Goal: Task Accomplishment & Management: Complete application form

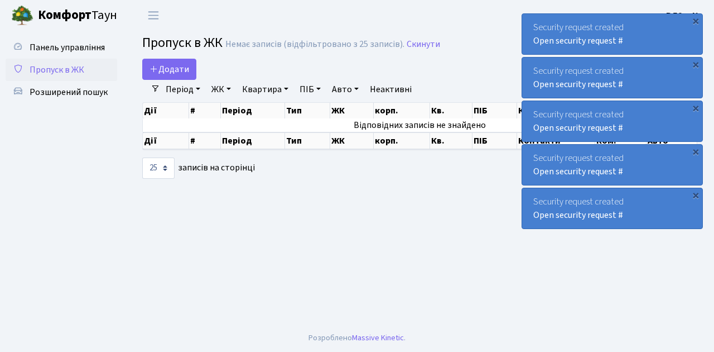
select select "25"
click at [55, 74] on span "Пропуск в ЖК" at bounding box center [57, 70] width 55 height 12
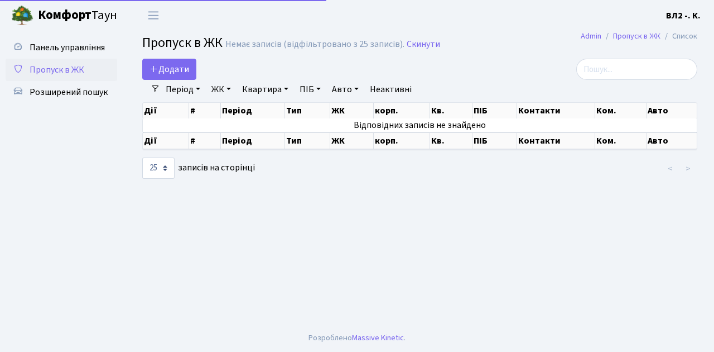
select select "25"
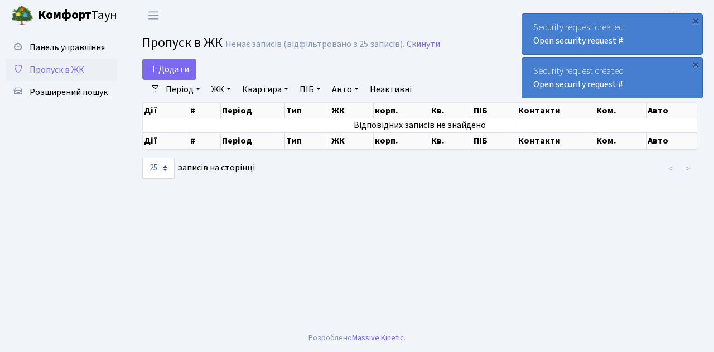
click at [52, 71] on span "Пропуск в ЖК" at bounding box center [57, 70] width 55 height 12
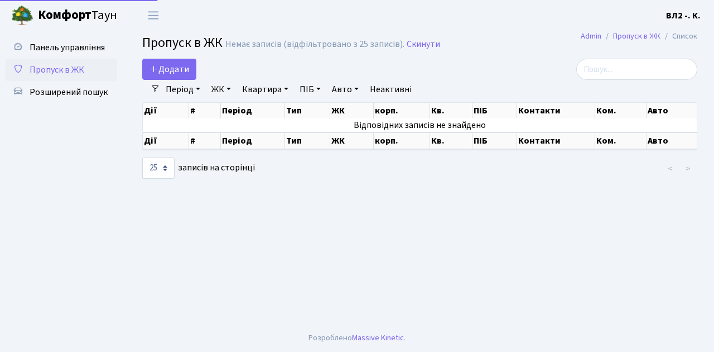
select select "25"
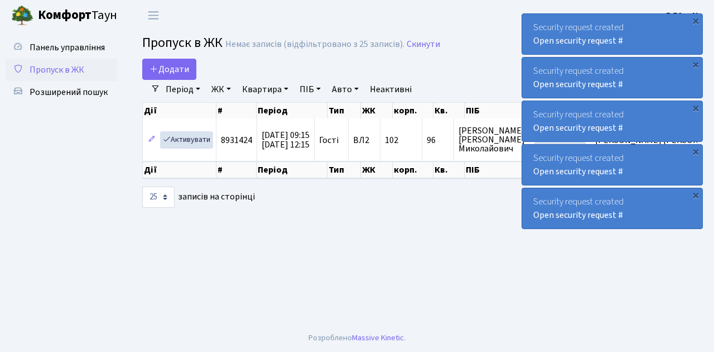
click at [54, 66] on span "Пропуск в ЖК" at bounding box center [57, 70] width 55 height 12
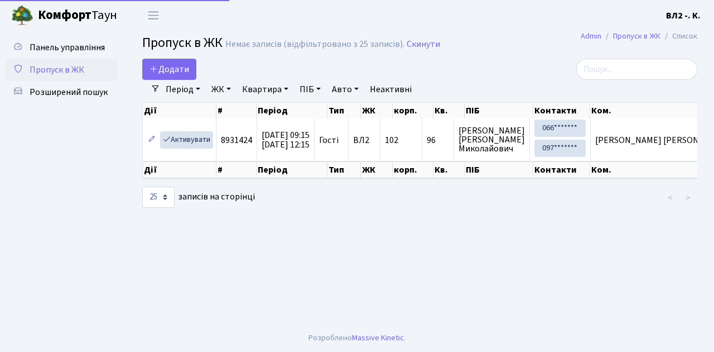
select select "25"
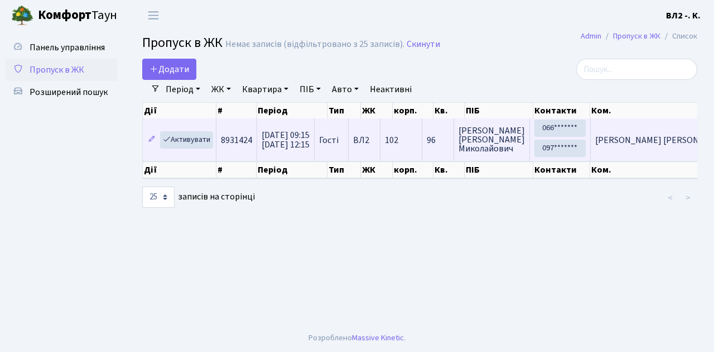
click at [634, 136] on span "[PERSON_NAME] [PERSON_NAME] [PERSON_NAME]" at bounding box center [696, 140] width 203 height 12
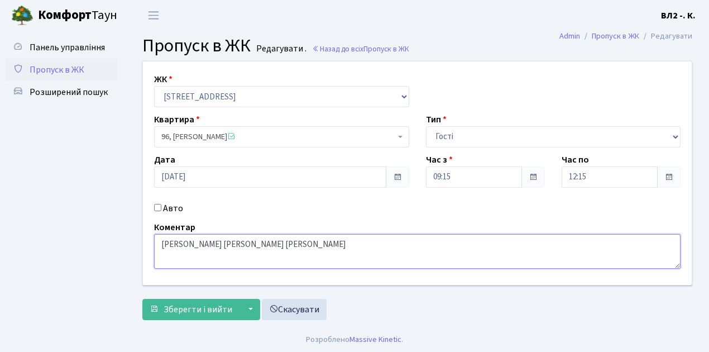
drag, startPoint x: 232, startPoint y: 244, endPoint x: 160, endPoint y: 241, distance: 71.5
click at [160, 241] on textarea "[PERSON_NAME] [PERSON_NAME] [PERSON_NAME]" at bounding box center [417, 251] width 526 height 35
click at [270, 254] on textarea "[PERSON_NAME] [PERSON_NAME] [PERSON_NAME]" at bounding box center [417, 251] width 526 height 35
drag, startPoint x: 247, startPoint y: 257, endPoint x: 158, endPoint y: 257, distance: 88.2
click at [158, 257] on textarea "[PERSON_NAME] [PERSON_NAME] [PERSON_NAME]" at bounding box center [417, 251] width 526 height 35
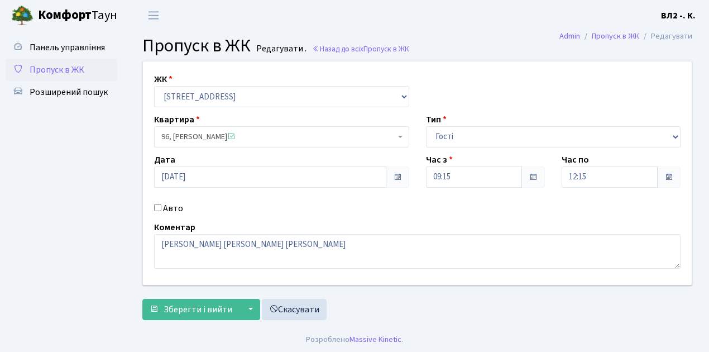
click at [52, 74] on span "Пропуск в ЖК" at bounding box center [57, 70] width 55 height 12
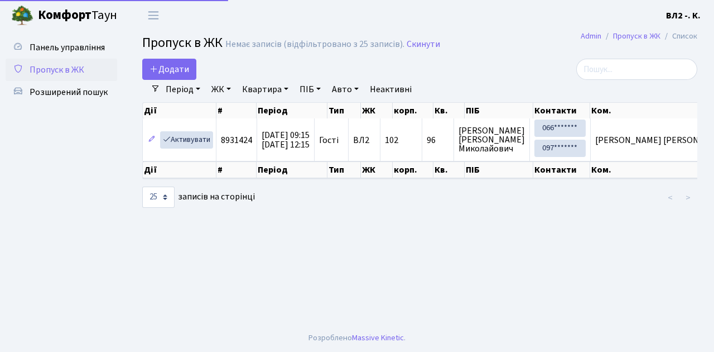
select select "25"
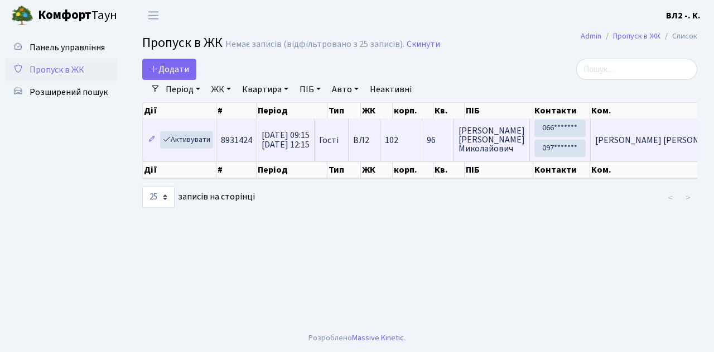
click at [637, 142] on span "[PERSON_NAME] [PERSON_NAME] [PERSON_NAME]" at bounding box center [696, 140] width 203 height 12
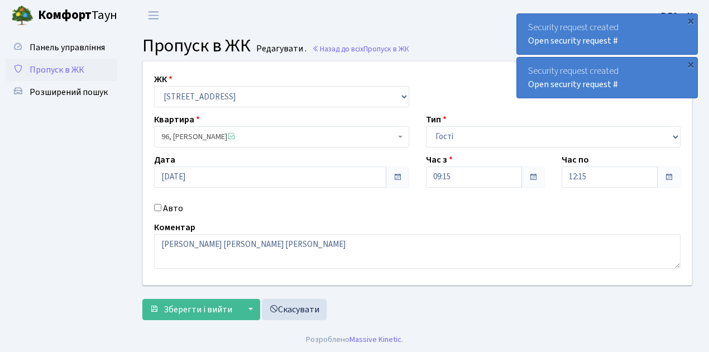
click at [56, 70] on span "Пропуск в ЖК" at bounding box center [57, 70] width 55 height 12
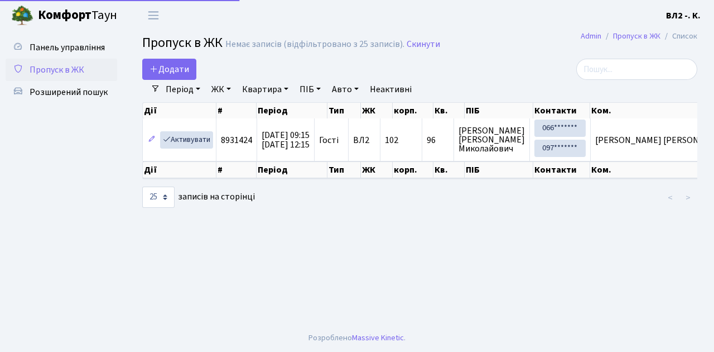
select select "25"
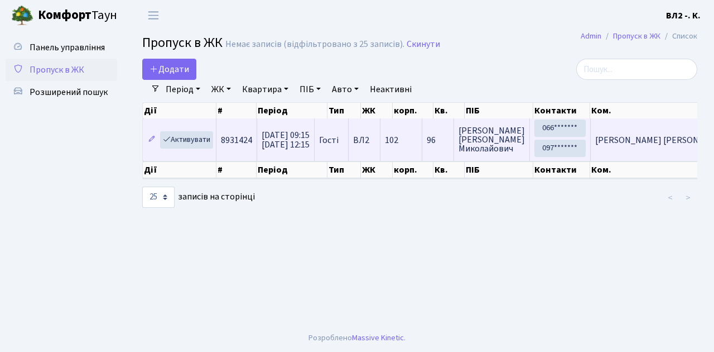
click at [647, 137] on span "[PERSON_NAME] [PERSON_NAME] [PERSON_NAME]" at bounding box center [696, 140] width 203 height 12
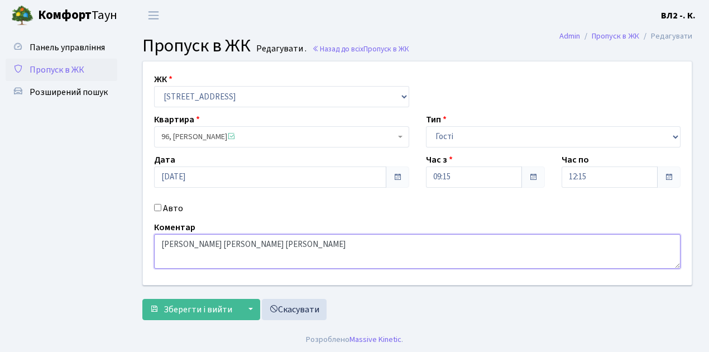
click at [263, 251] on textarea "[PERSON_NAME] [PERSON_NAME] [PERSON_NAME]" at bounding box center [417, 251] width 526 height 35
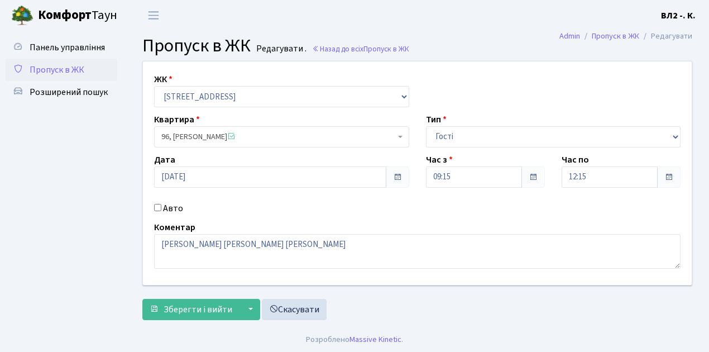
click at [56, 65] on span "Пропуск в ЖК" at bounding box center [57, 70] width 55 height 12
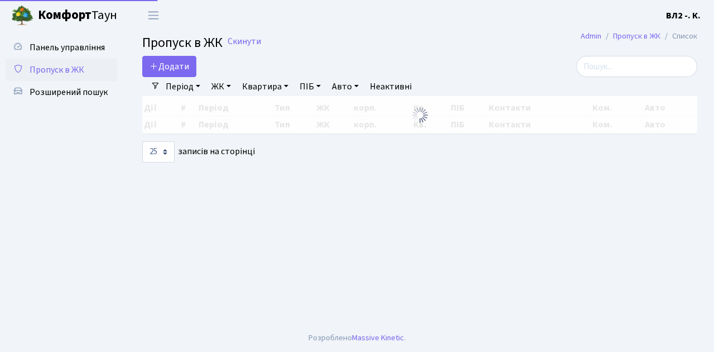
select select "25"
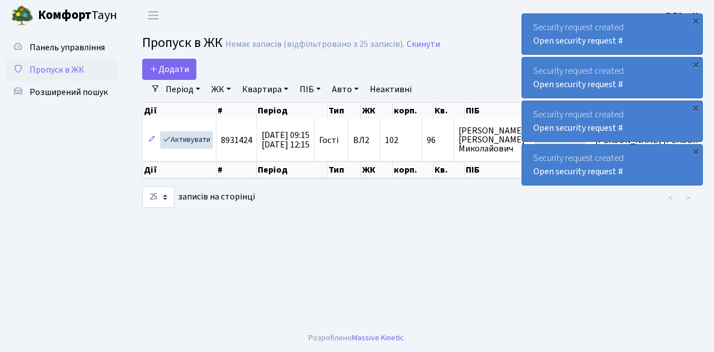
click at [59, 70] on span "Пропуск в ЖК" at bounding box center [57, 70] width 55 height 12
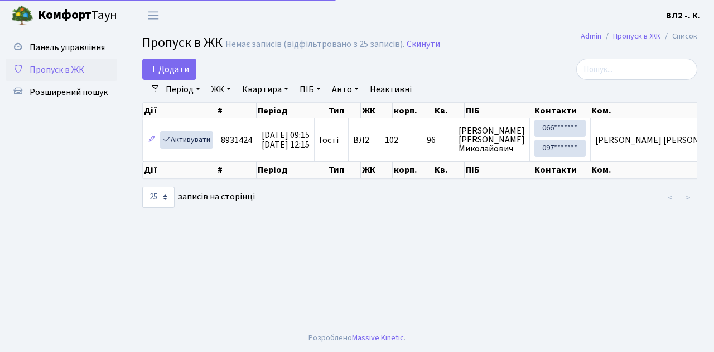
select select "25"
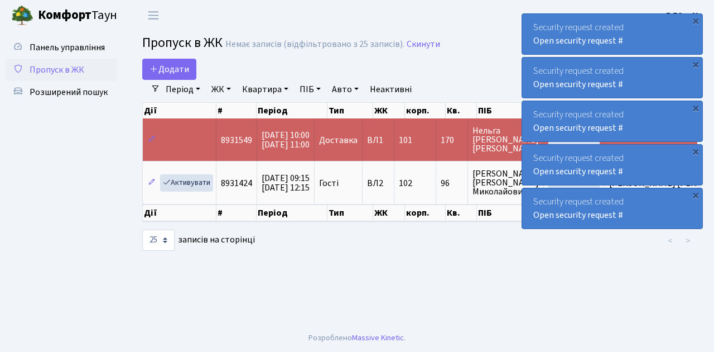
click at [47, 69] on span "Пропуск в ЖК" at bounding box center [57, 70] width 55 height 12
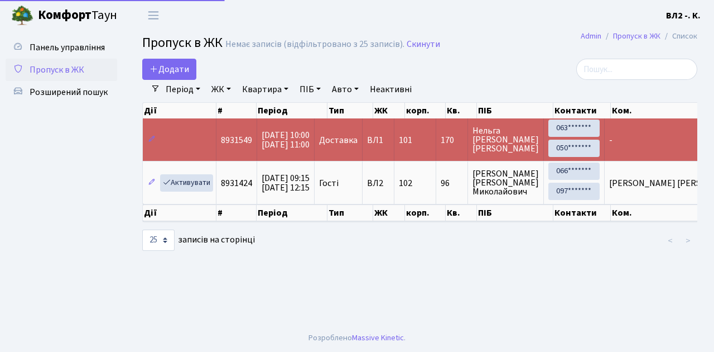
select select "25"
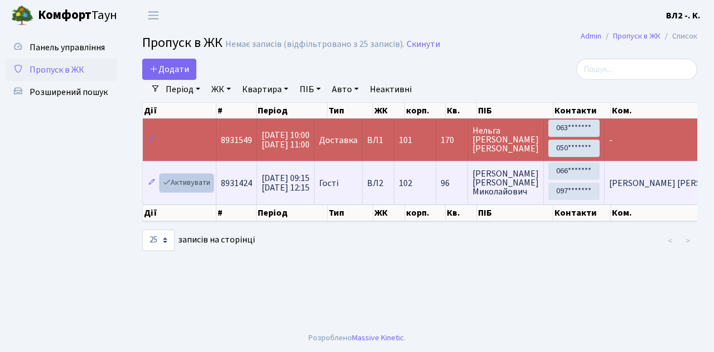
click at [193, 181] on link "Активувати" at bounding box center [186, 182] width 53 height 17
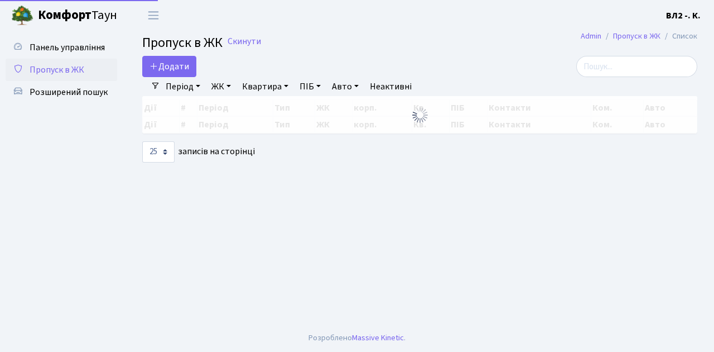
select select "25"
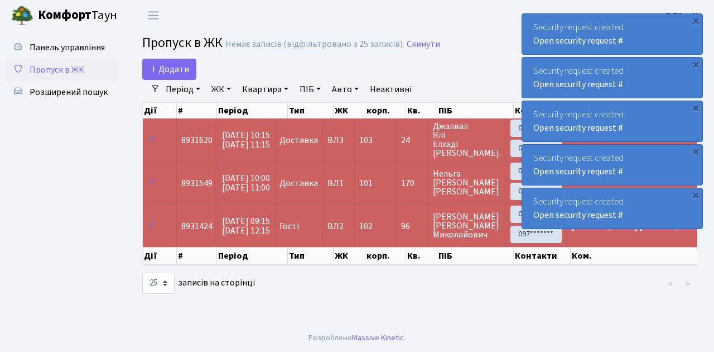
click at [62, 71] on span "Пропуск в ЖК" at bounding box center [57, 70] width 55 height 12
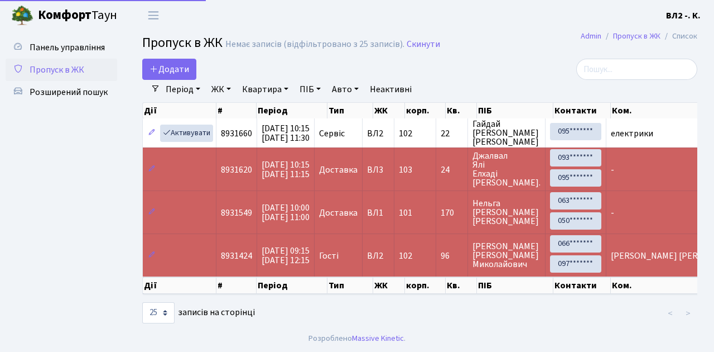
select select "25"
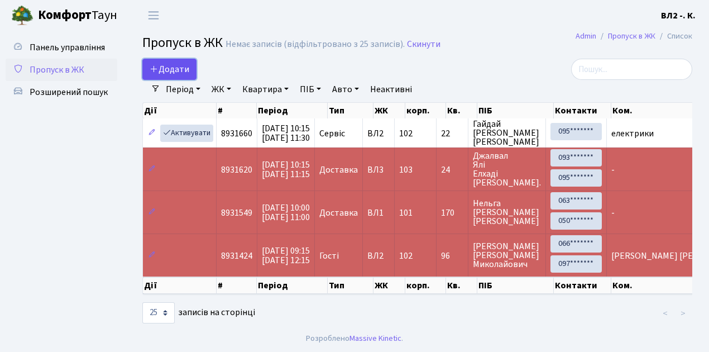
click at [177, 68] on span "Додати" at bounding box center [170, 69] width 40 height 12
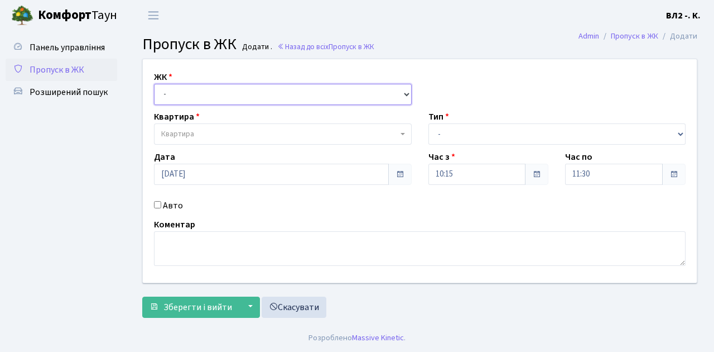
click at [173, 97] on select "- [STREET_ADDRESS][PERSON_NAME]" at bounding box center [283, 94] width 258 height 21
select select "317"
click at [154, 84] on select "- [STREET_ADDRESS][PERSON_NAME]" at bounding box center [283, 94] width 258 height 21
select select
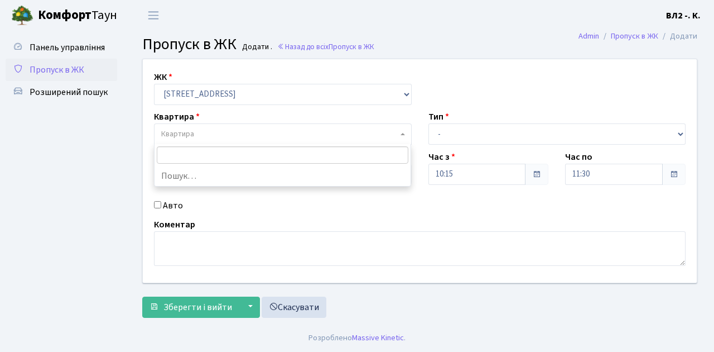
click at [200, 128] on span "Квартира" at bounding box center [279, 133] width 237 height 11
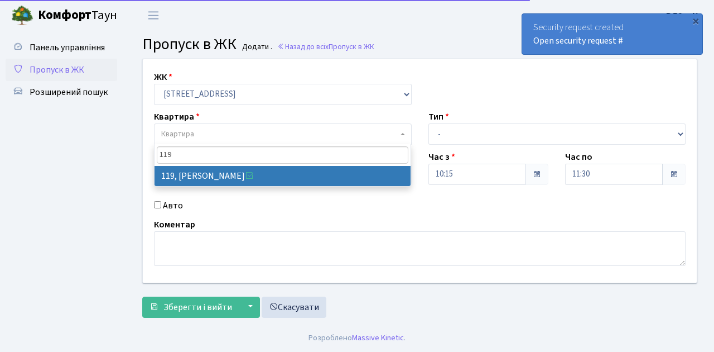
type input "119"
select select "38293"
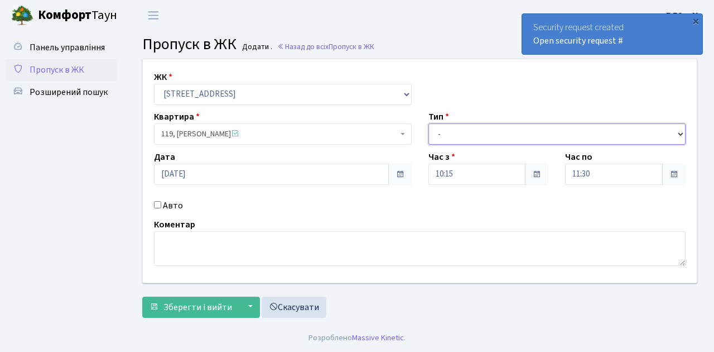
click at [440, 133] on select "- Доставка Таксі Гості Сервіс" at bounding box center [558, 133] width 258 height 21
select select "1"
click at [429, 123] on select "- Доставка Таксі Гості Сервіс" at bounding box center [558, 133] width 258 height 21
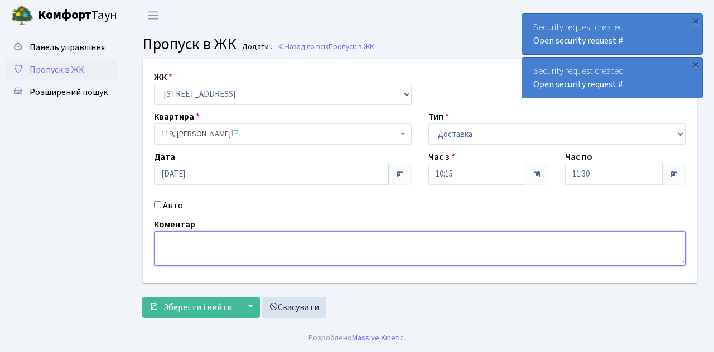
click at [206, 247] on textarea at bounding box center [420, 248] width 532 height 35
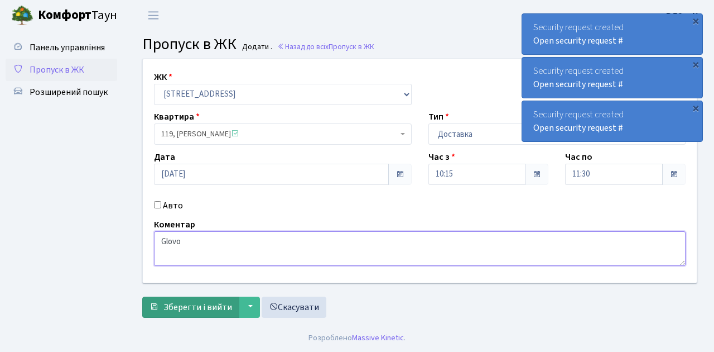
type textarea "Glovo"
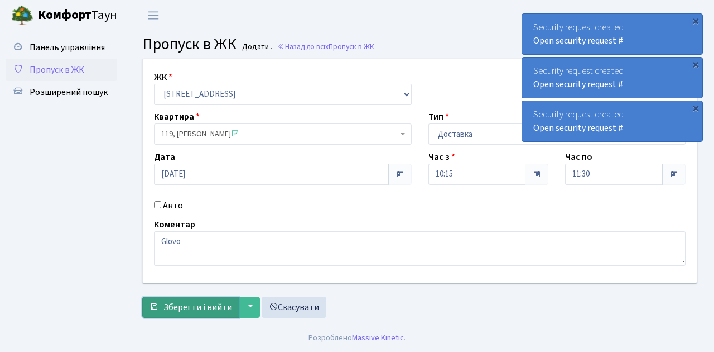
click at [194, 301] on span "Зберегти і вийти" at bounding box center [198, 307] width 69 height 12
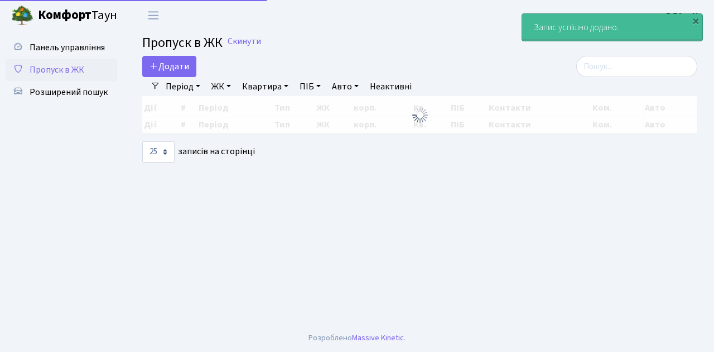
select select "25"
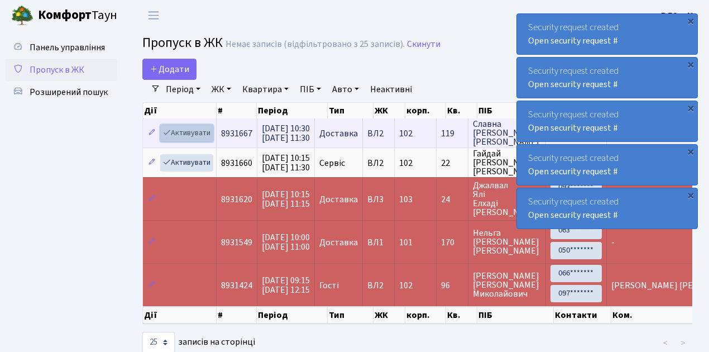
click at [198, 132] on link "Активувати" at bounding box center [186, 132] width 53 height 17
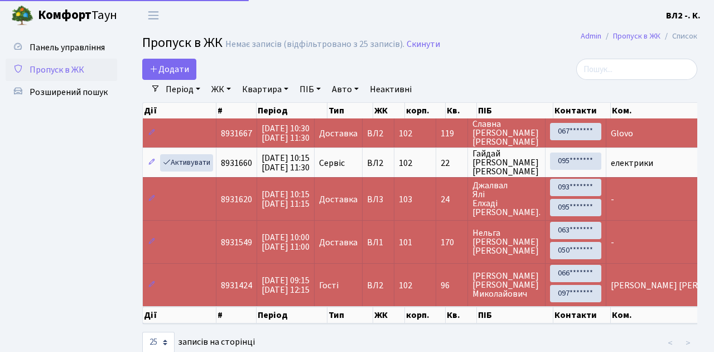
select select "25"
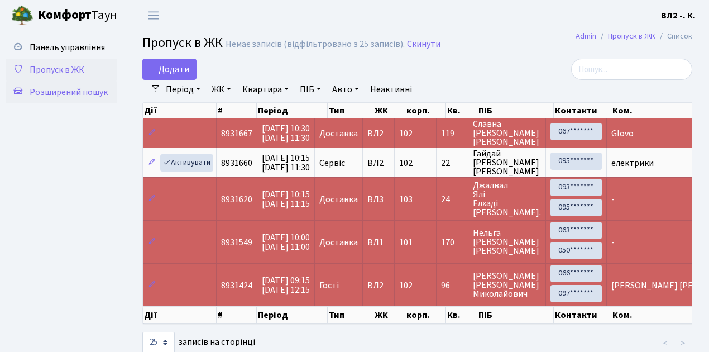
click at [56, 90] on span "Розширений пошук" at bounding box center [69, 92] width 78 height 12
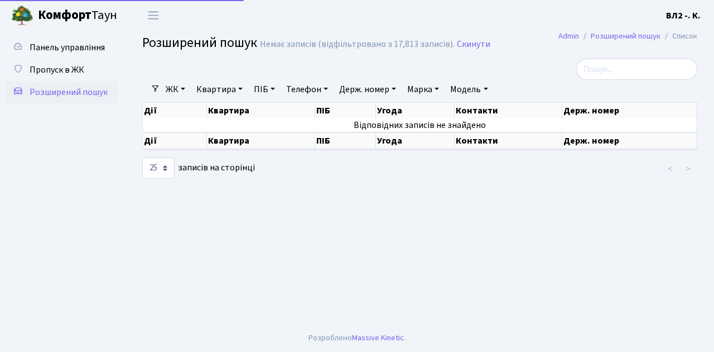
select select "25"
click at [214, 89] on link "Квартира" at bounding box center [219, 89] width 55 height 19
type input "47"
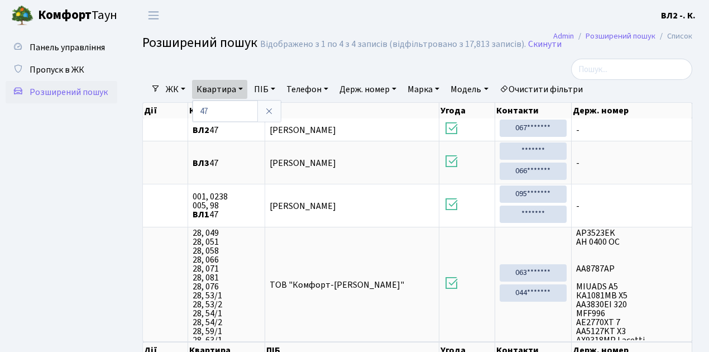
click at [104, 133] on ul "Панель управління Пропуск в ЖК Розширений пошук" at bounding box center [62, 209] width 112 height 347
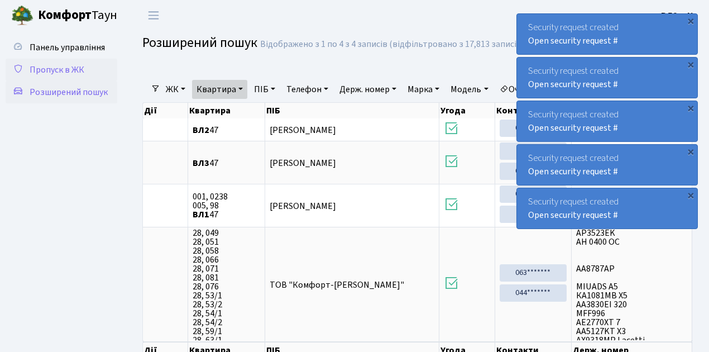
click at [55, 73] on span "Пропуск в ЖК" at bounding box center [57, 70] width 55 height 12
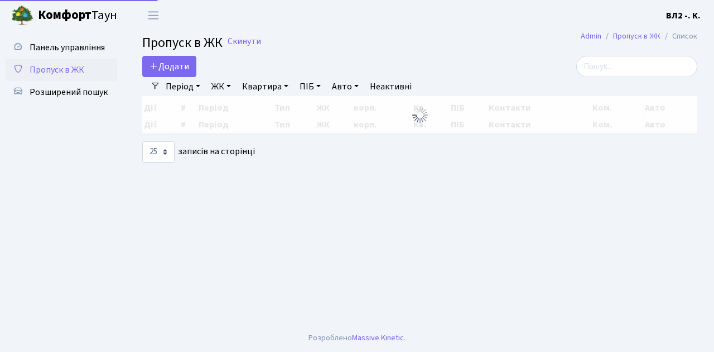
select select "25"
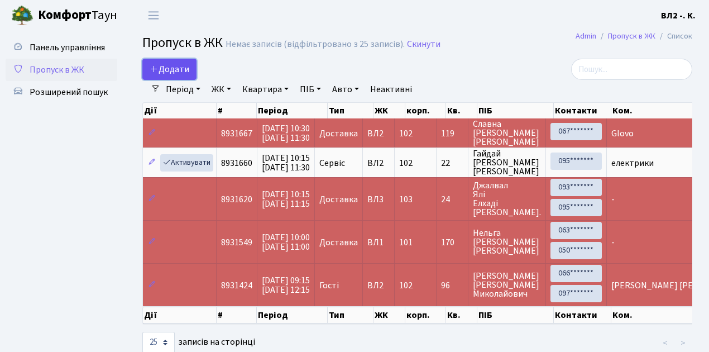
click at [180, 66] on span "Додати" at bounding box center [170, 69] width 40 height 12
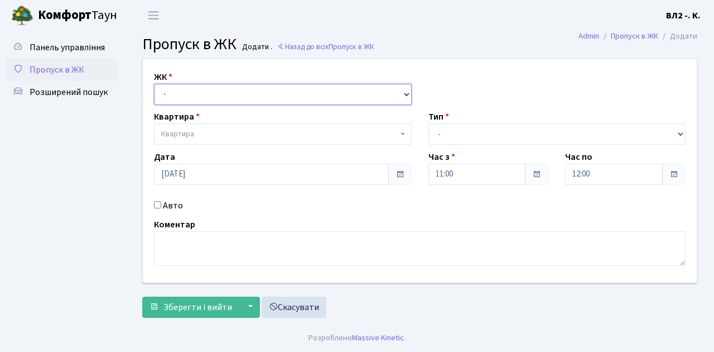
click at [187, 92] on select "- [STREET_ADDRESS][PERSON_NAME]" at bounding box center [283, 94] width 258 height 21
select select "317"
click at [154, 84] on select "- [STREET_ADDRESS][PERSON_NAME]" at bounding box center [283, 94] width 258 height 21
select select
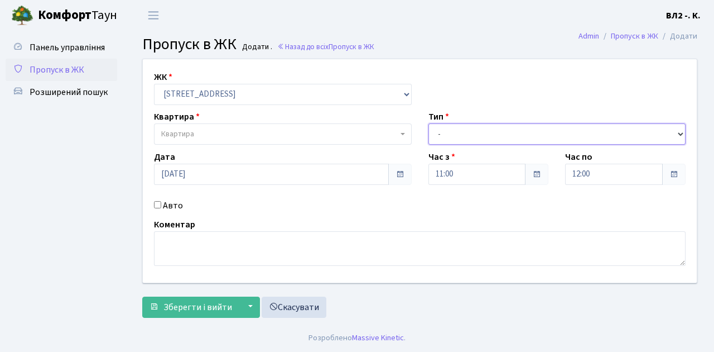
click at [452, 132] on select "- Доставка Таксі Гості Сервіс" at bounding box center [558, 133] width 258 height 21
select select "1"
click at [429, 123] on select "- Доставка Таксі Гості Сервіс" at bounding box center [558, 133] width 258 height 21
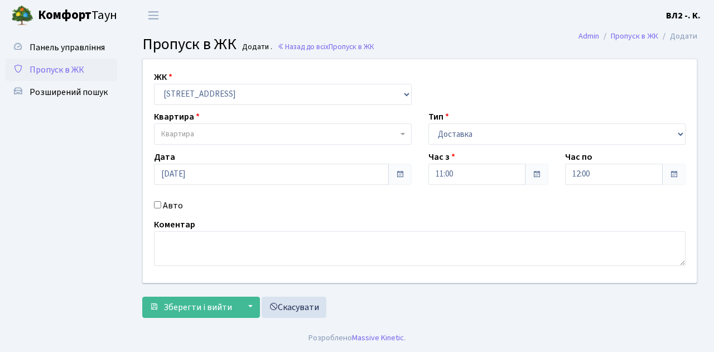
click at [230, 132] on span "Квартира" at bounding box center [279, 133] width 237 height 11
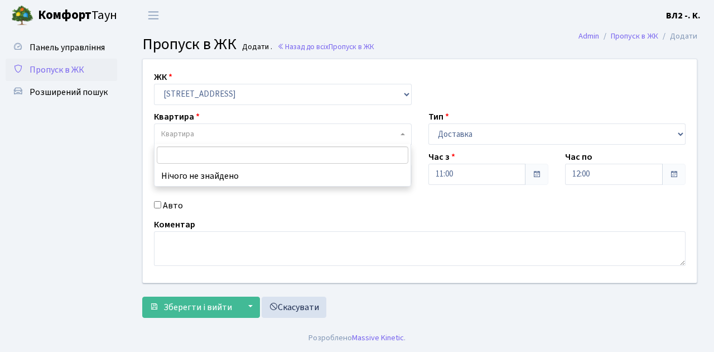
click at [193, 155] on input "search" at bounding box center [283, 154] width 252 height 17
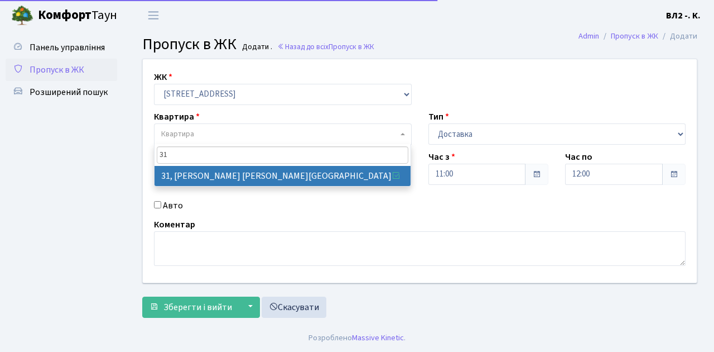
type input "31"
select select "38032"
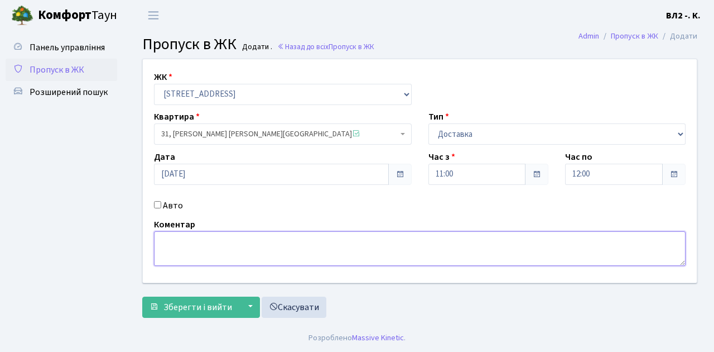
click at [188, 241] on textarea at bounding box center [420, 248] width 532 height 35
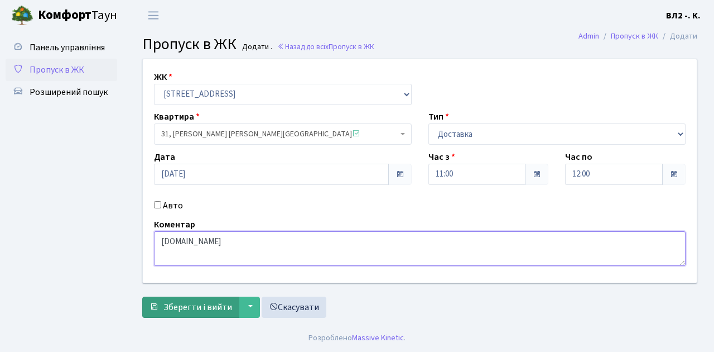
type textarea "[DOMAIN_NAME]"
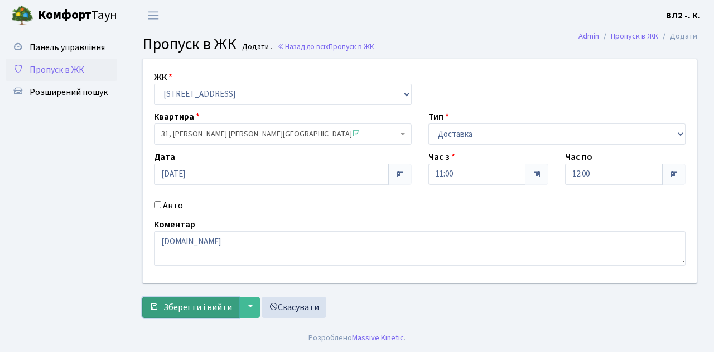
click at [188, 307] on span "Зберегти і вийти" at bounding box center [198, 307] width 69 height 12
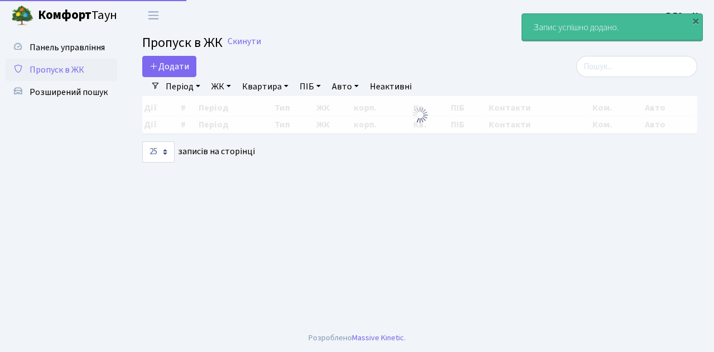
select select "25"
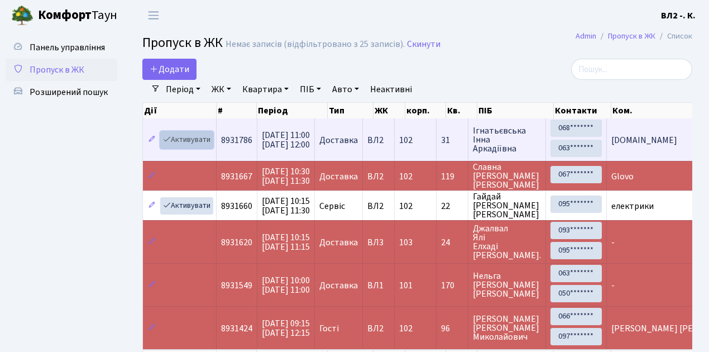
click at [195, 136] on link "Активувати" at bounding box center [186, 139] width 53 height 17
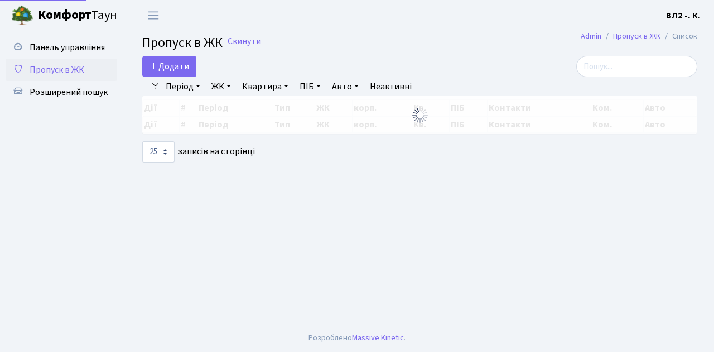
select select "25"
